Goal: Check status: Check status

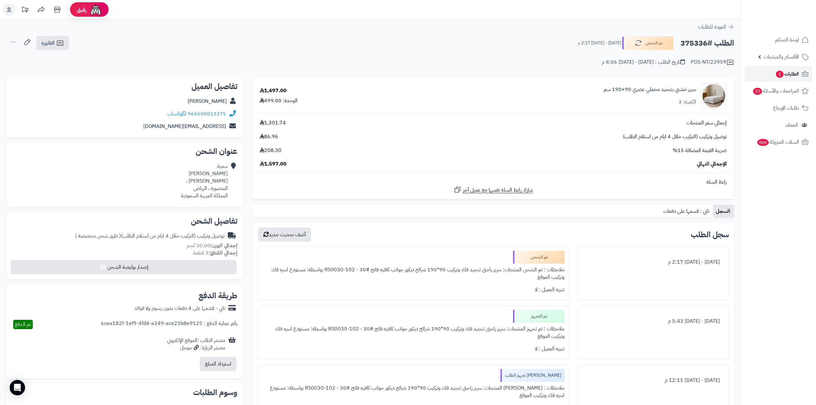
click at [800, 72] on link "الطلبات 2" at bounding box center [778, 73] width 67 height 15
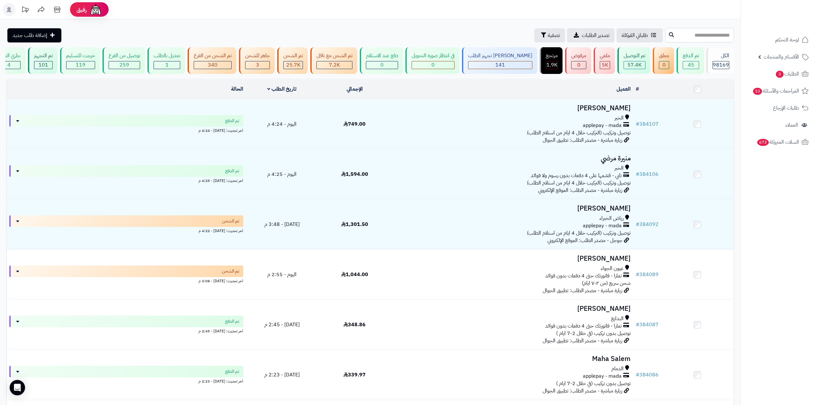
click at [665, 36] on input "text" at bounding box center [699, 35] width 69 height 14
type input "******"
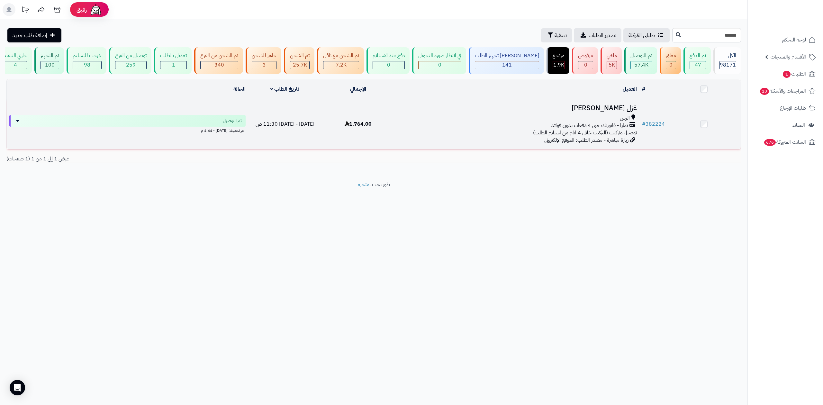
click at [619, 115] on div "الرس" at bounding box center [516, 117] width 239 height 7
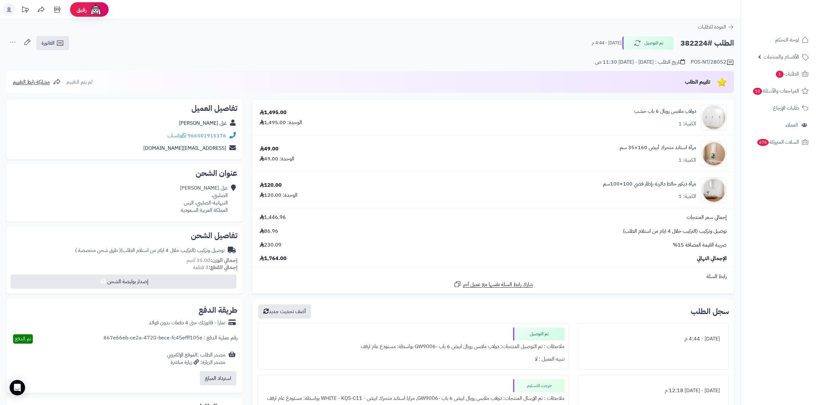
click at [693, 40] on h2 "الطلب #382224" at bounding box center [708, 43] width 54 height 13
copy h2 "382224"
